Goal: Information Seeking & Learning: Learn about a topic

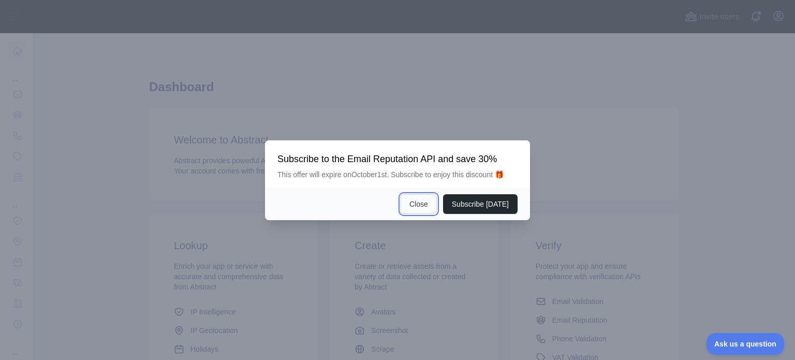
click at [424, 200] on button "Close" at bounding box center [418, 204] width 36 height 20
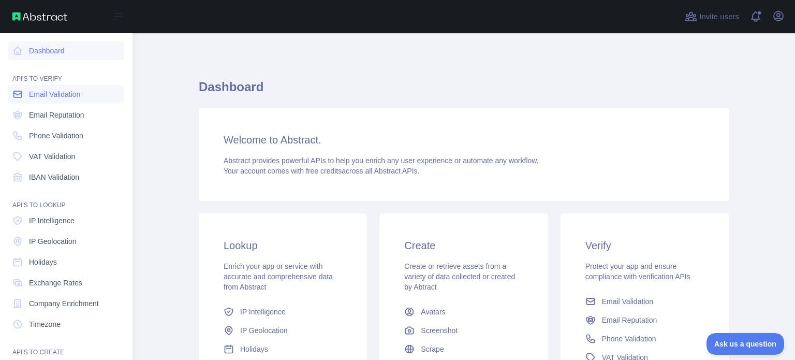
click at [45, 93] on span "Email Validation" at bounding box center [54, 94] width 51 height 10
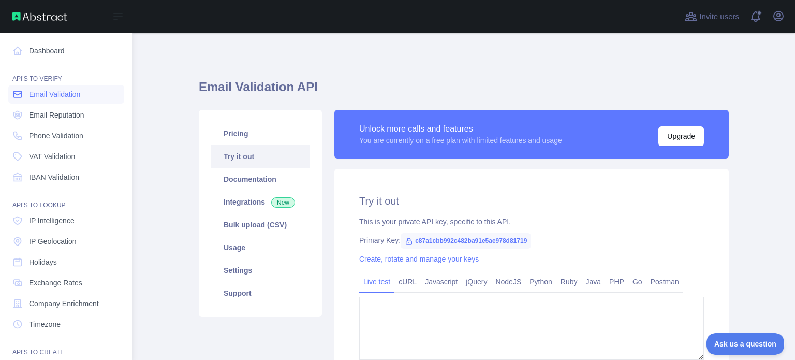
type textarea "**********"
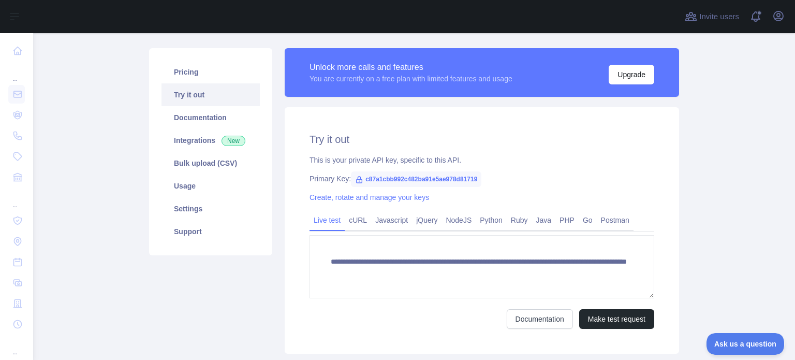
scroll to position [110, 0]
click at [387, 228] on link "Javascript" at bounding box center [391, 219] width 41 height 17
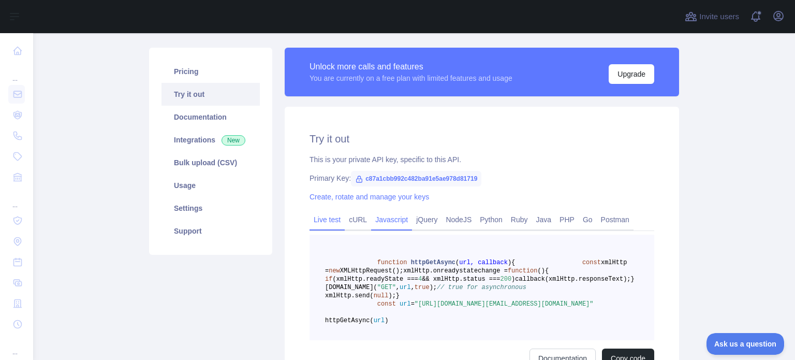
click at [332, 225] on link "Live test" at bounding box center [326, 219] width 35 height 17
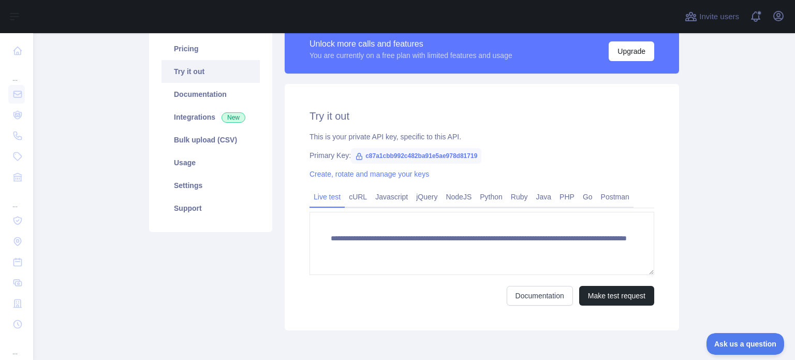
scroll to position [135, 0]
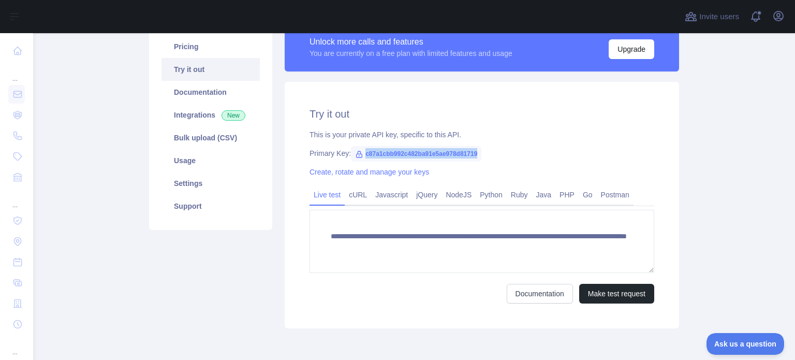
drag, startPoint x: 470, startPoint y: 152, endPoint x: 358, endPoint y: 156, distance: 112.3
click at [358, 156] on span "c87a1cbb992c482ba91e5ae978d81719" at bounding box center [416, 154] width 130 height 16
copy span "c87a1cbb992c482ba91e5ae978d81719"
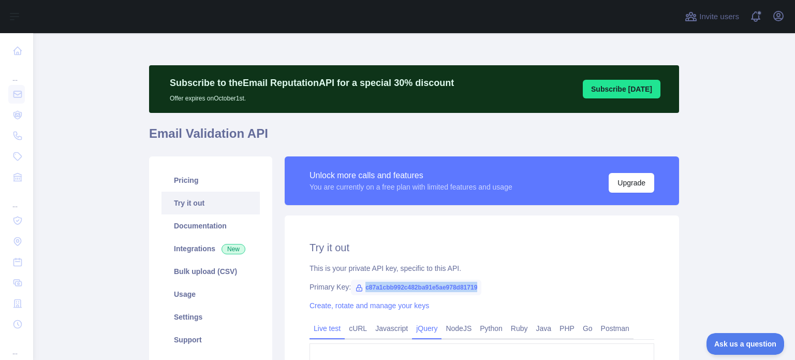
scroll to position [0, 0]
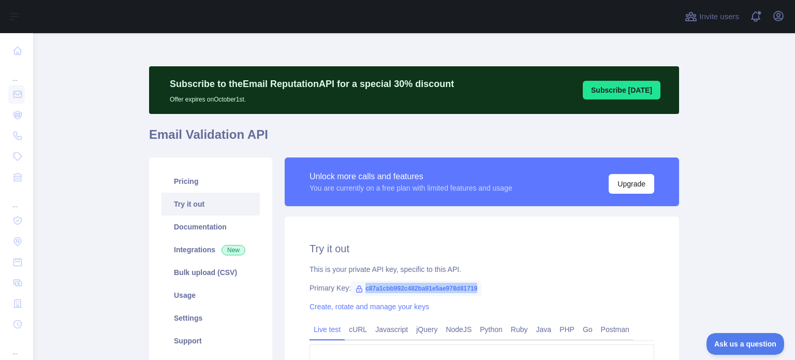
copy span "c87a1cbb992c482ba91e5ae978d81719"
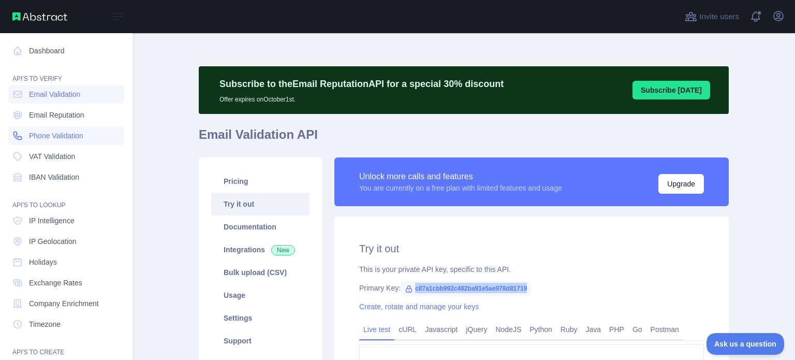
click at [73, 136] on span "Phone Validation" at bounding box center [56, 135] width 54 height 10
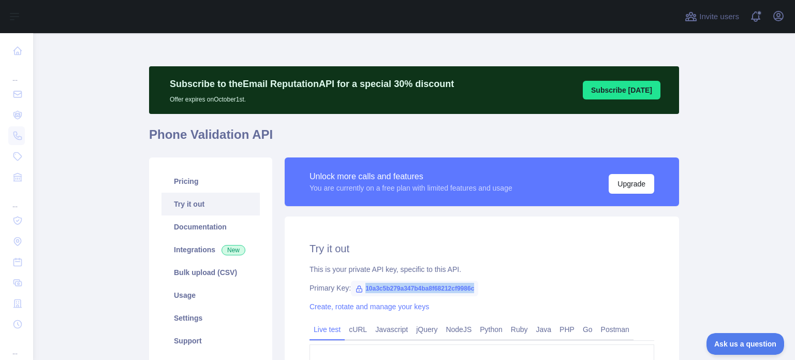
drag, startPoint x: 469, startPoint y: 286, endPoint x: 360, endPoint y: 286, distance: 109.2
click at [360, 286] on span "10a3c5b279a347b4ba8f68212cf9986c" at bounding box center [414, 288] width 127 height 16
copy span "10a3c5b279a347b4ba8f68212cf9986c"
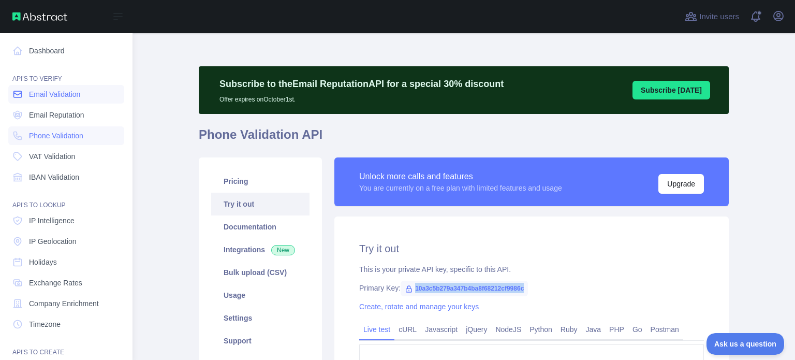
click at [44, 97] on span "Email Validation" at bounding box center [54, 94] width 51 height 10
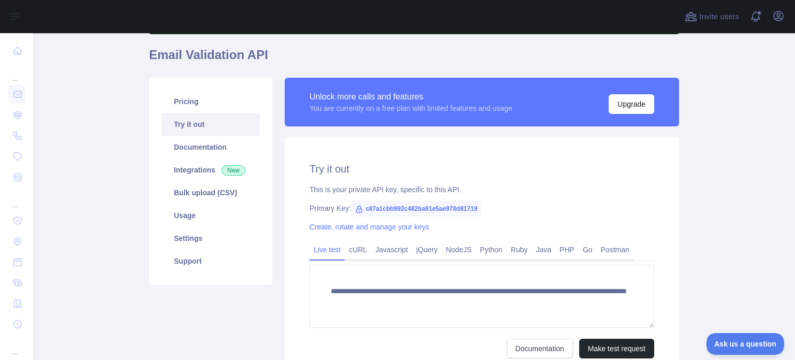
scroll to position [81, 0]
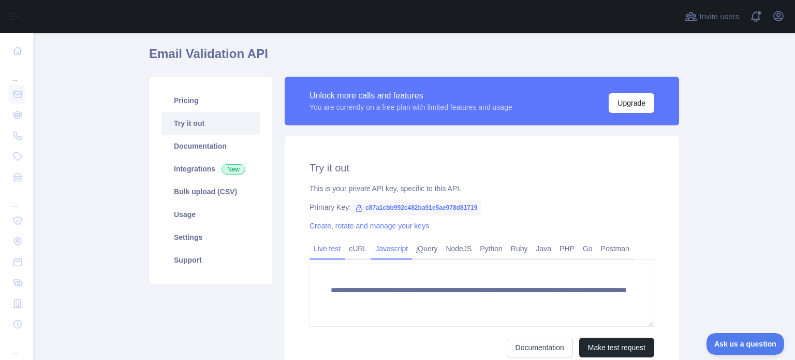
click at [395, 250] on link "Javascript" at bounding box center [391, 248] width 41 height 17
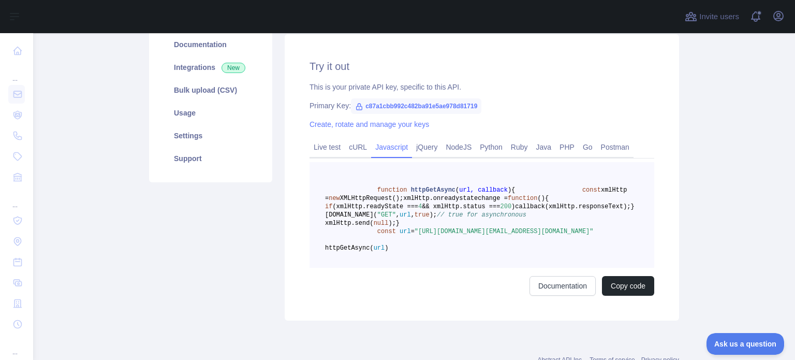
scroll to position [182, 0]
click at [324, 145] on link "Live test" at bounding box center [326, 147] width 35 height 17
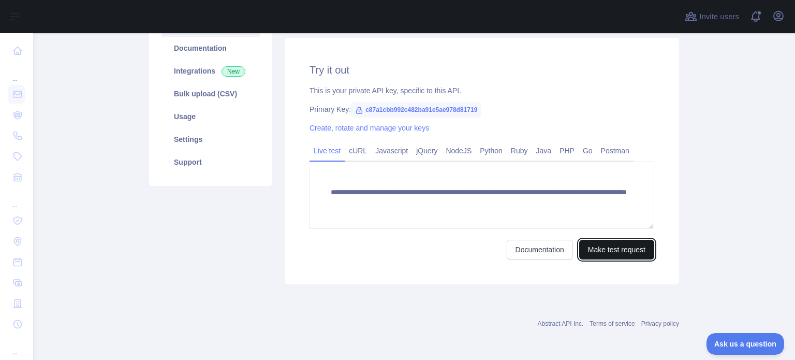
click at [596, 256] on button "Make test request" at bounding box center [616, 250] width 75 height 20
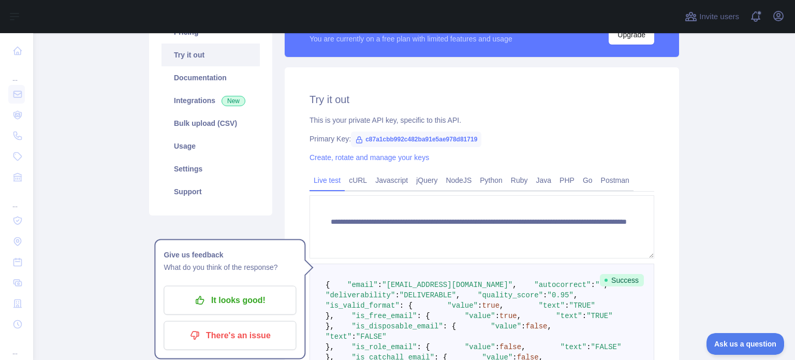
scroll to position [147, 0]
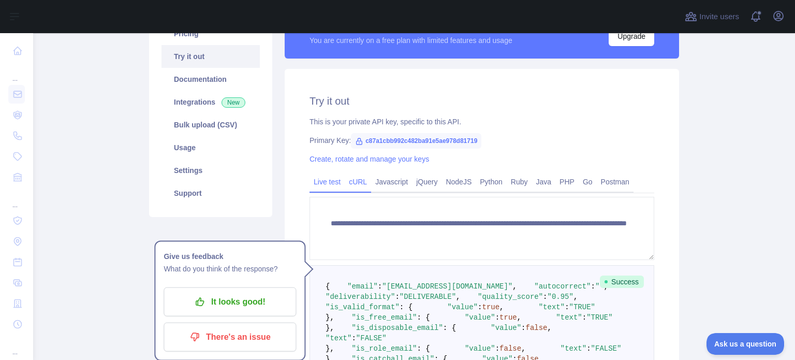
click at [348, 185] on link "cURL" at bounding box center [358, 181] width 26 height 17
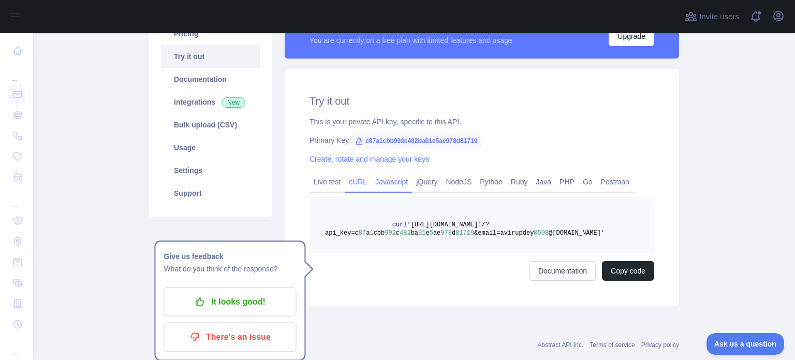
click at [389, 181] on link "Javascript" at bounding box center [391, 181] width 41 height 17
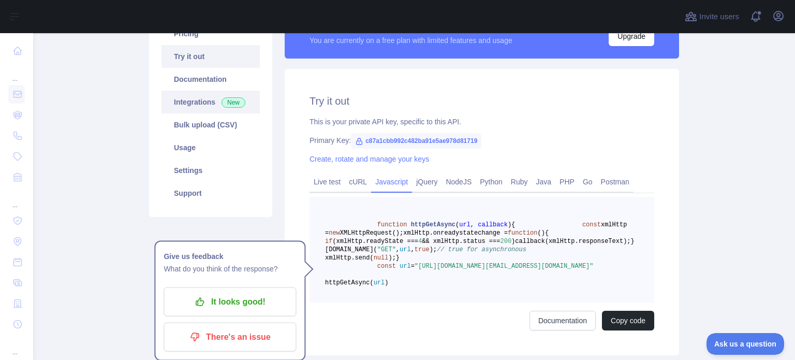
click at [214, 103] on link "Integrations New" at bounding box center [210, 102] width 98 height 23
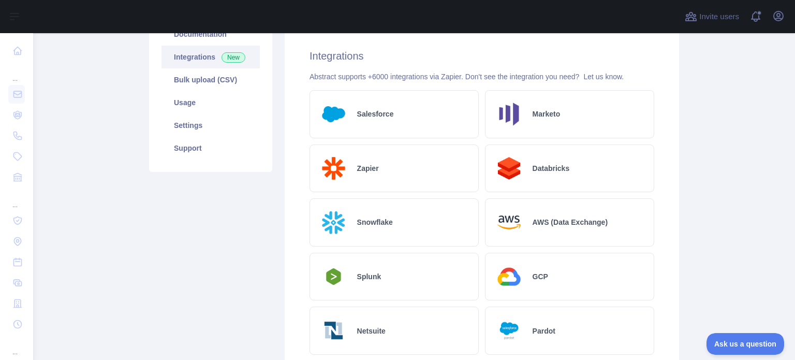
scroll to position [187, 0]
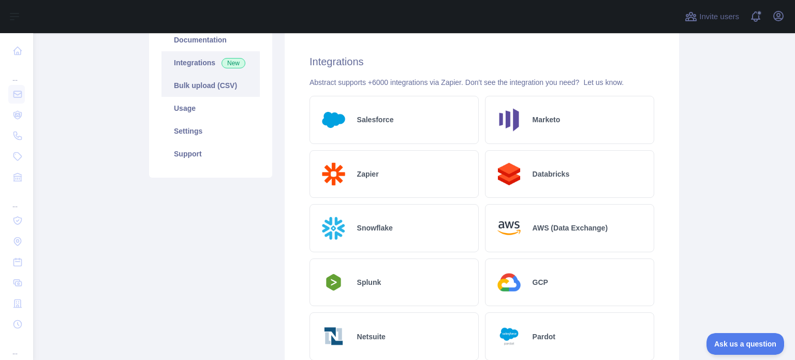
click at [186, 93] on link "Bulk upload (CSV)" at bounding box center [210, 85] width 98 height 23
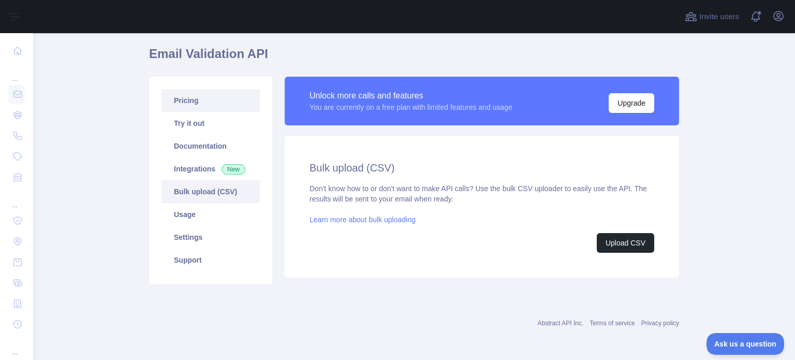
click at [209, 109] on link "Pricing" at bounding box center [210, 100] width 98 height 23
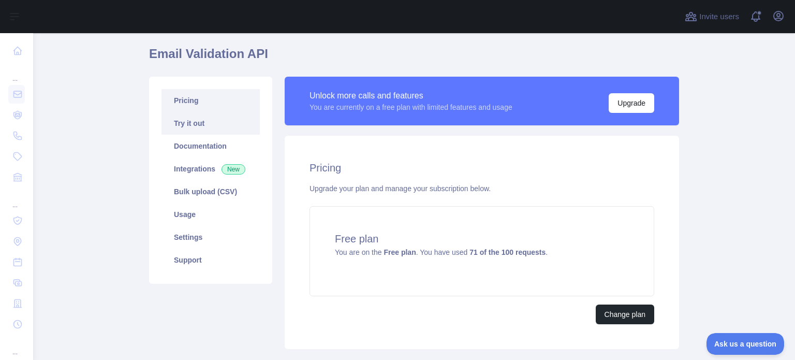
click at [214, 126] on link "Try it out" at bounding box center [210, 123] width 98 height 23
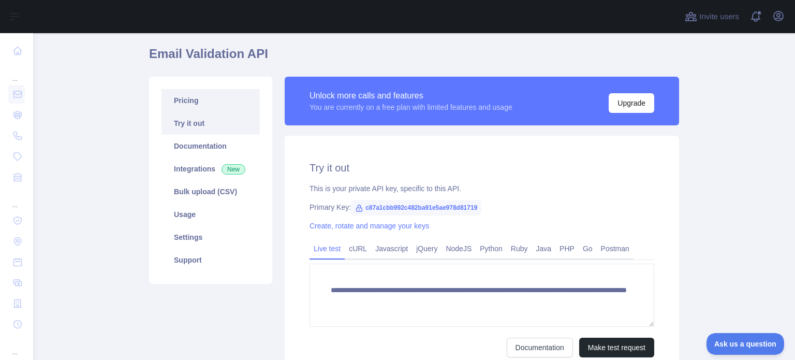
click at [219, 104] on link "Pricing" at bounding box center [210, 100] width 98 height 23
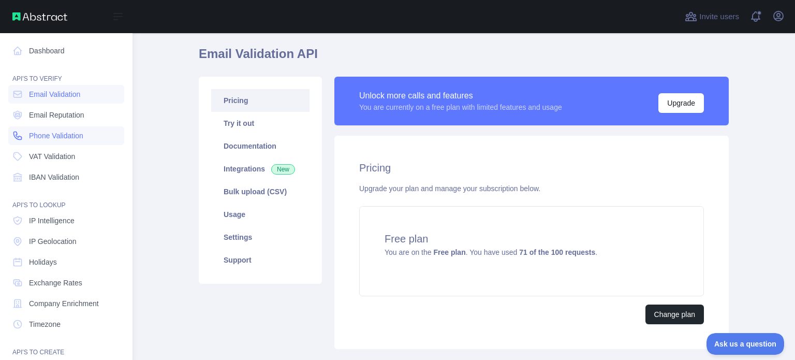
click at [48, 143] on link "Phone Validation" at bounding box center [66, 135] width 116 height 19
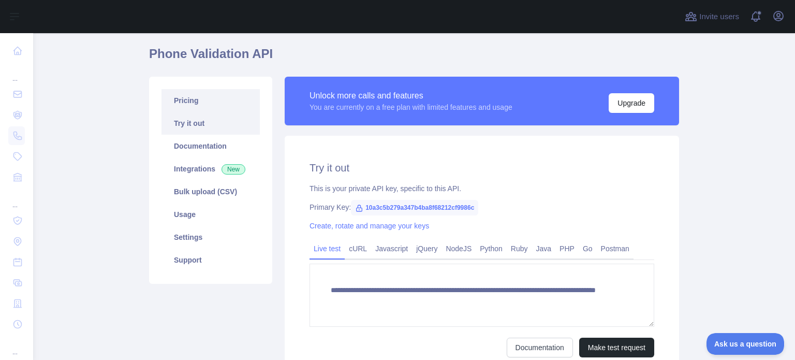
click at [187, 100] on link "Pricing" at bounding box center [210, 100] width 98 height 23
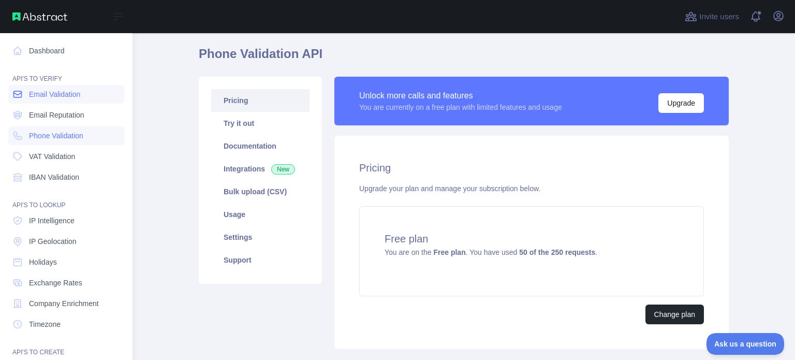
click at [80, 93] on span "Email Validation" at bounding box center [54, 94] width 51 height 10
